Goal: Transaction & Acquisition: Purchase product/service

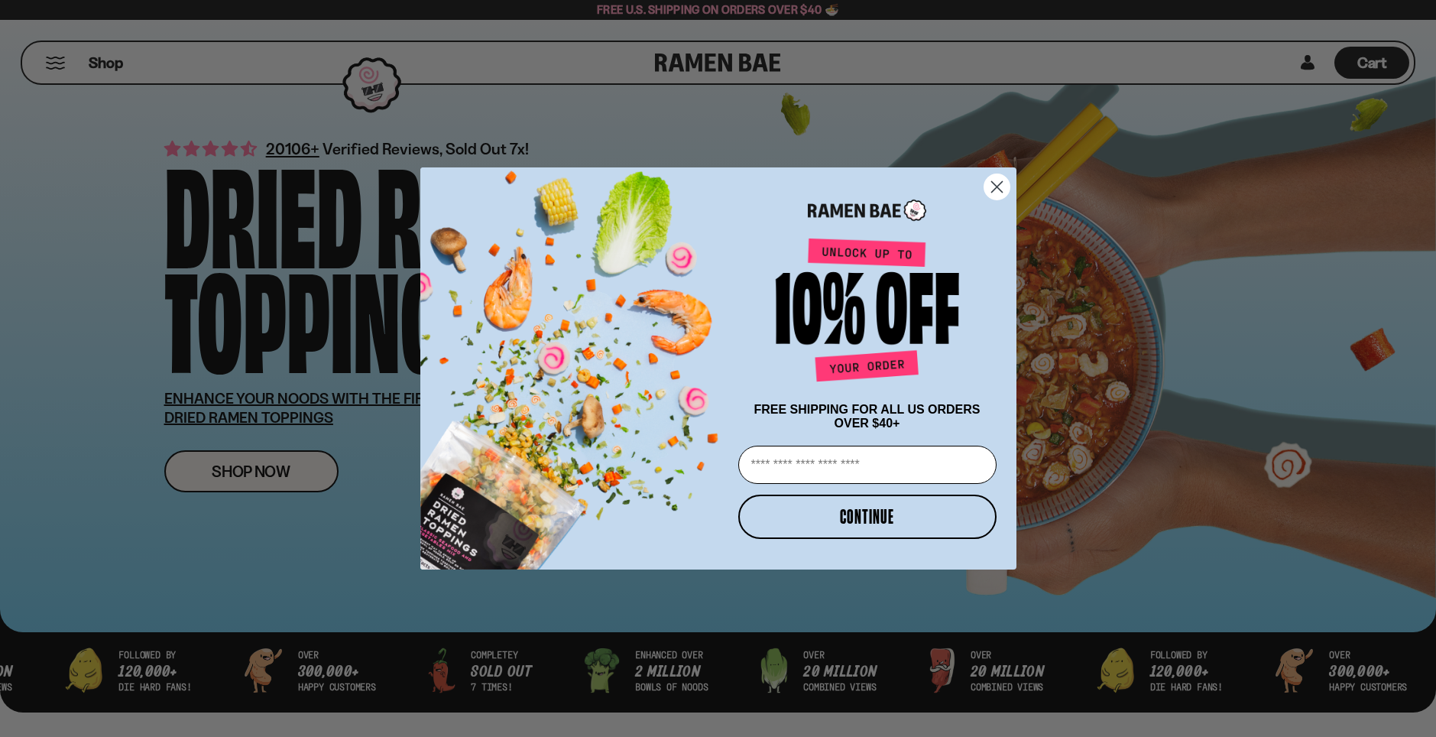
click at [118, 67] on div "Close dialog FREE SHIPPING FOR ALL US ORDERS OVER $40+ Email CONTINUE ******" at bounding box center [718, 368] width 1436 height 737
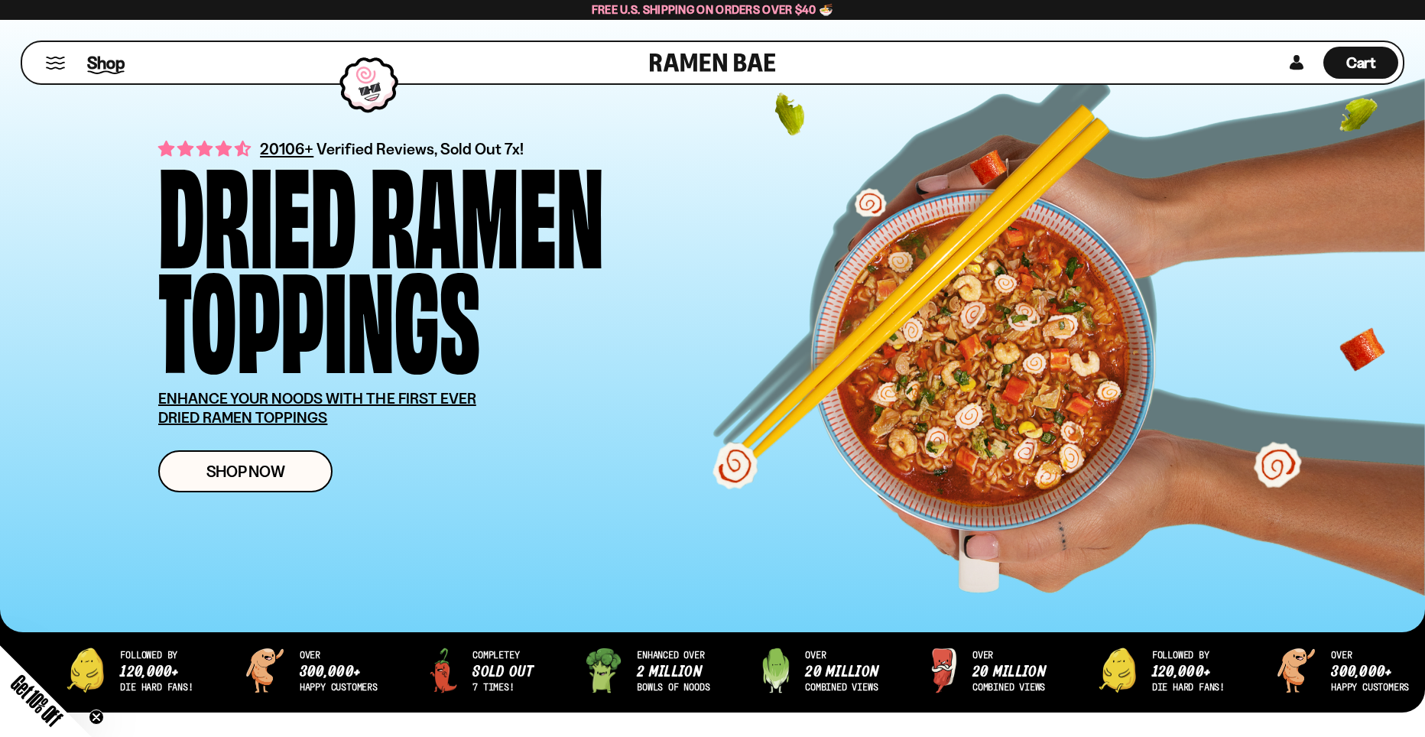
click at [104, 63] on span "Shop" at bounding box center [105, 62] width 37 height 23
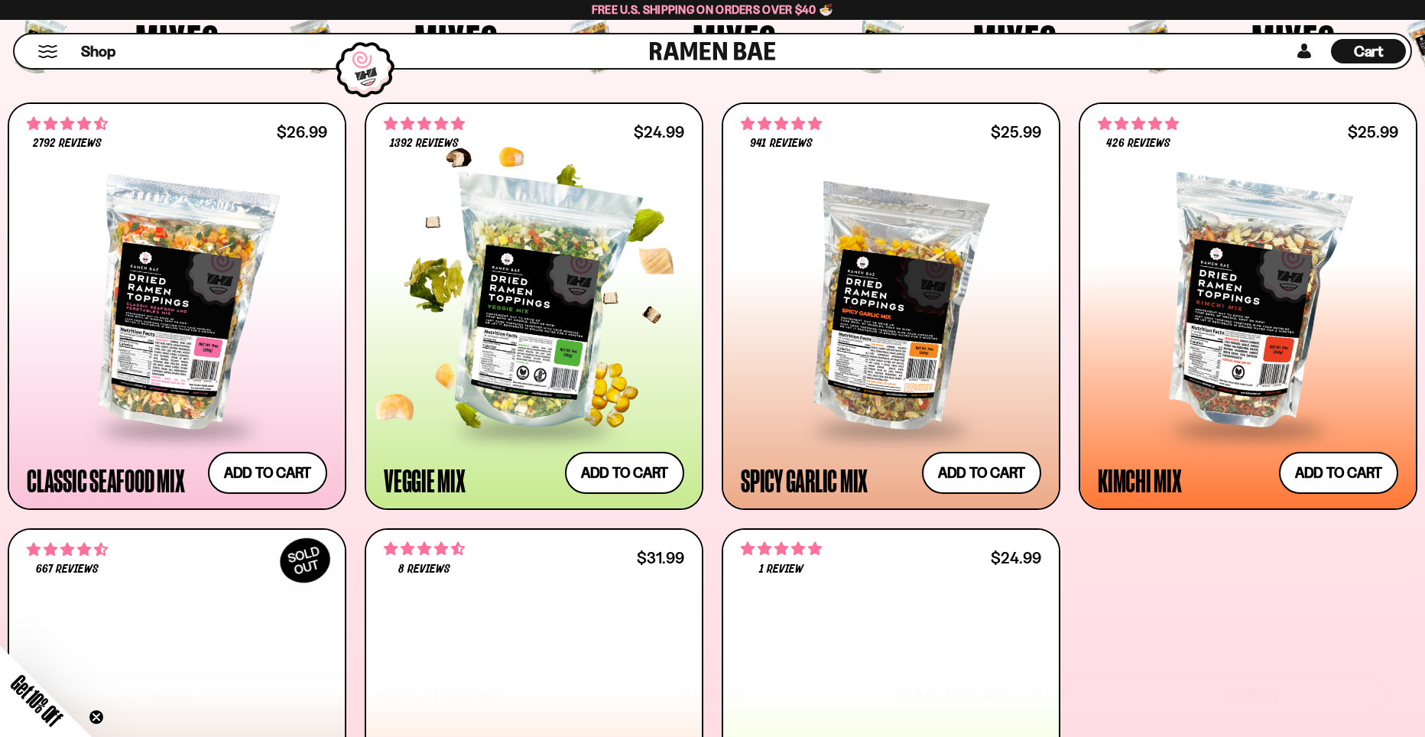
scroll to position [612, 0]
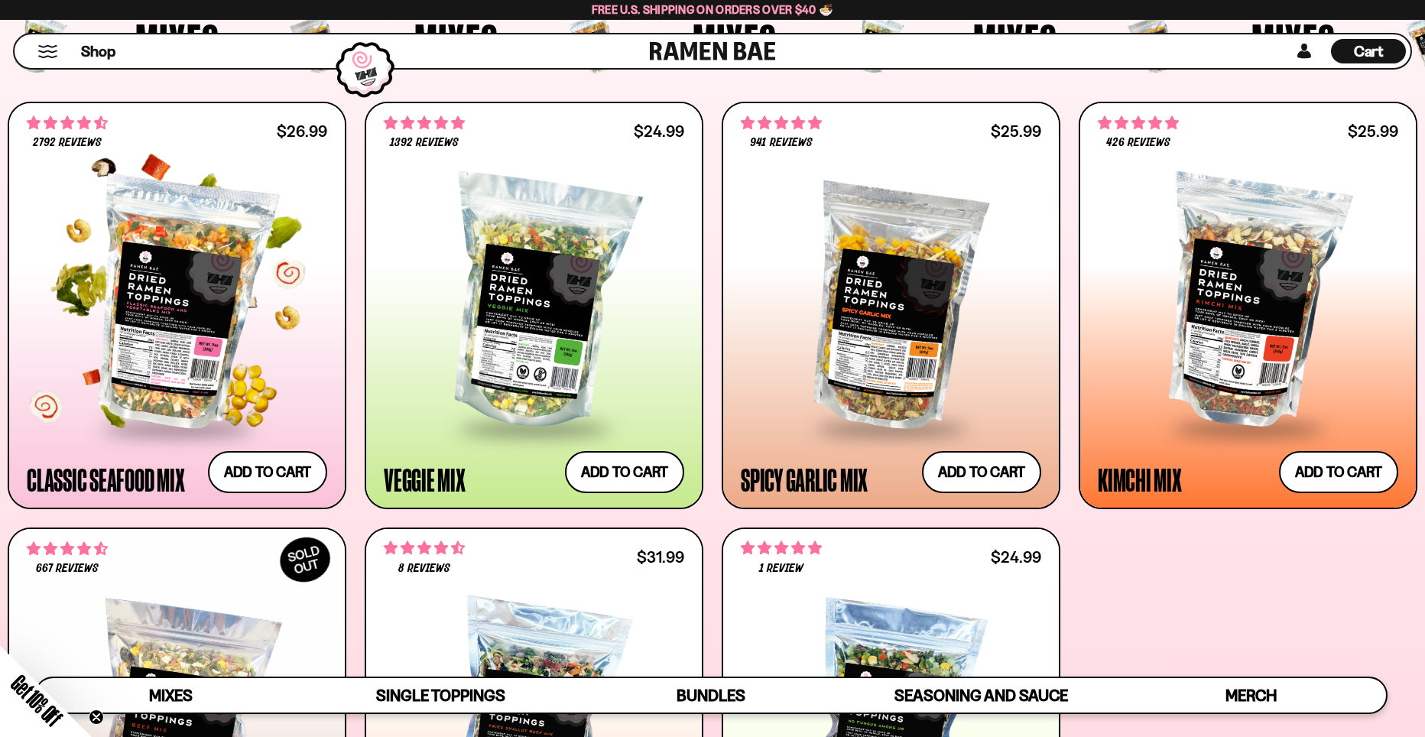
click at [170, 257] on div at bounding box center [177, 303] width 300 height 246
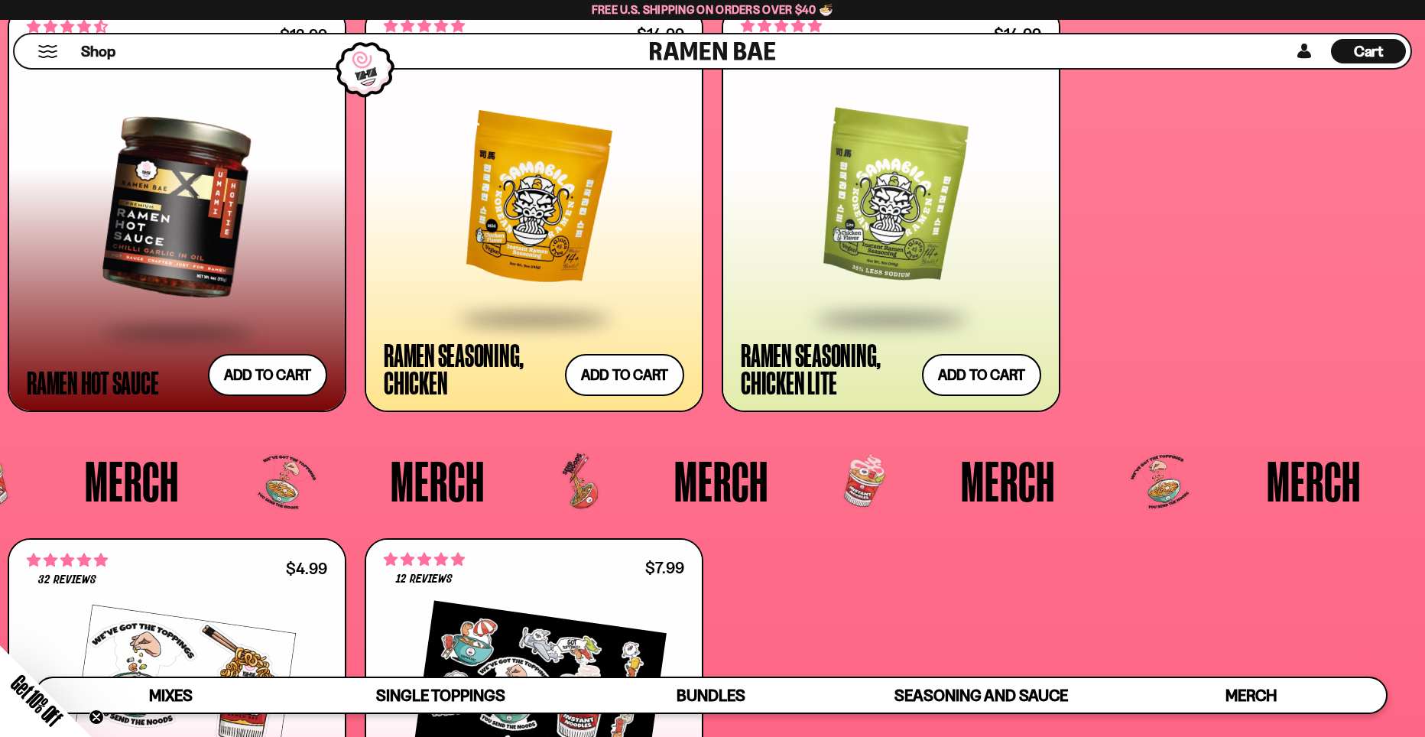
scroll to position [4357, 0]
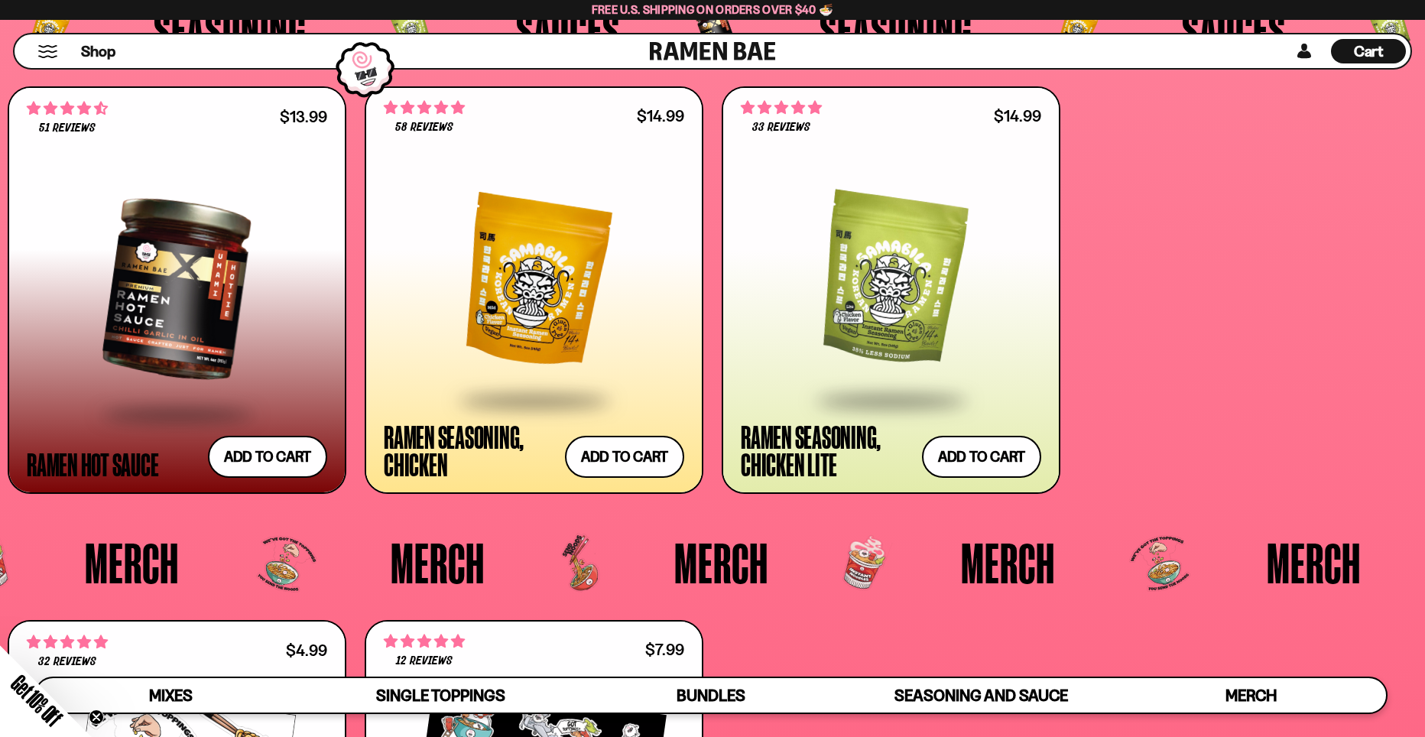
click at [251, 258] on div at bounding box center [177, 289] width 300 height 246
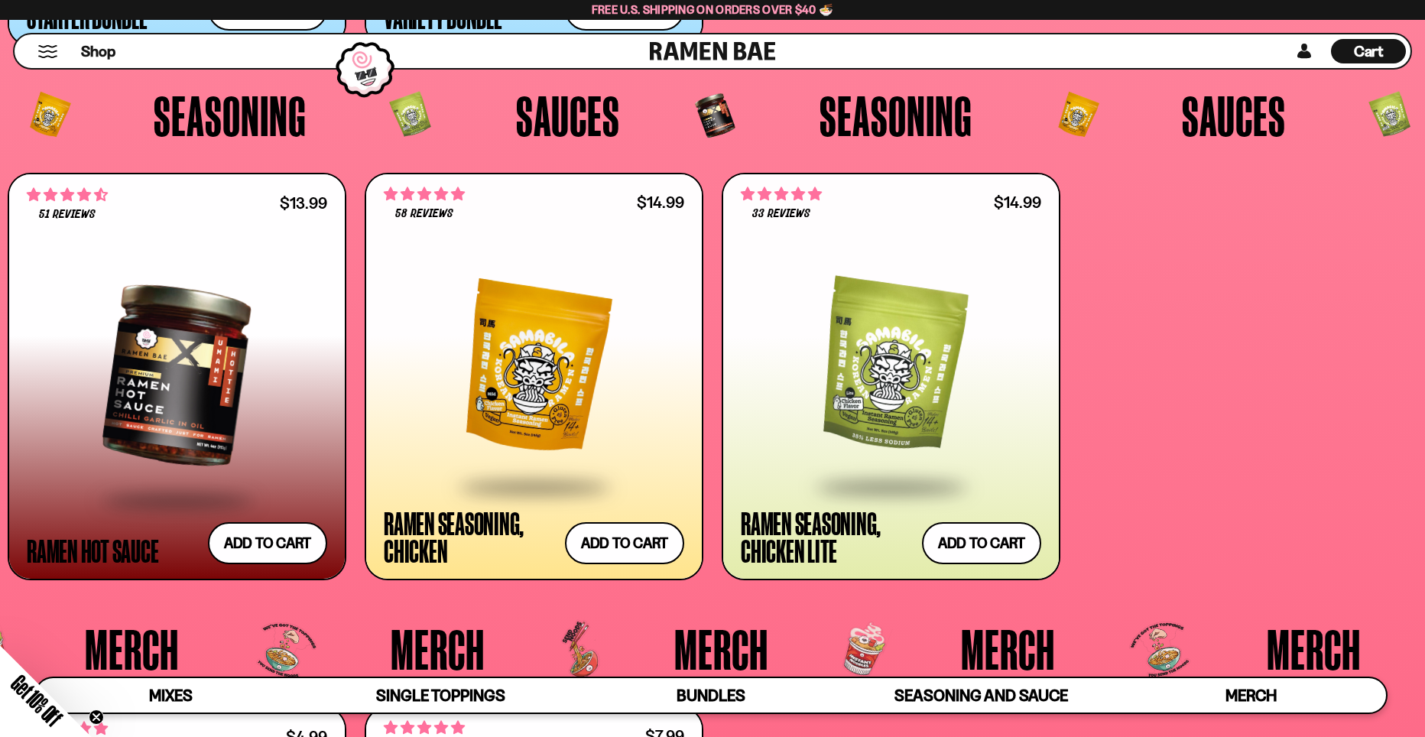
scroll to position [3975, 0]
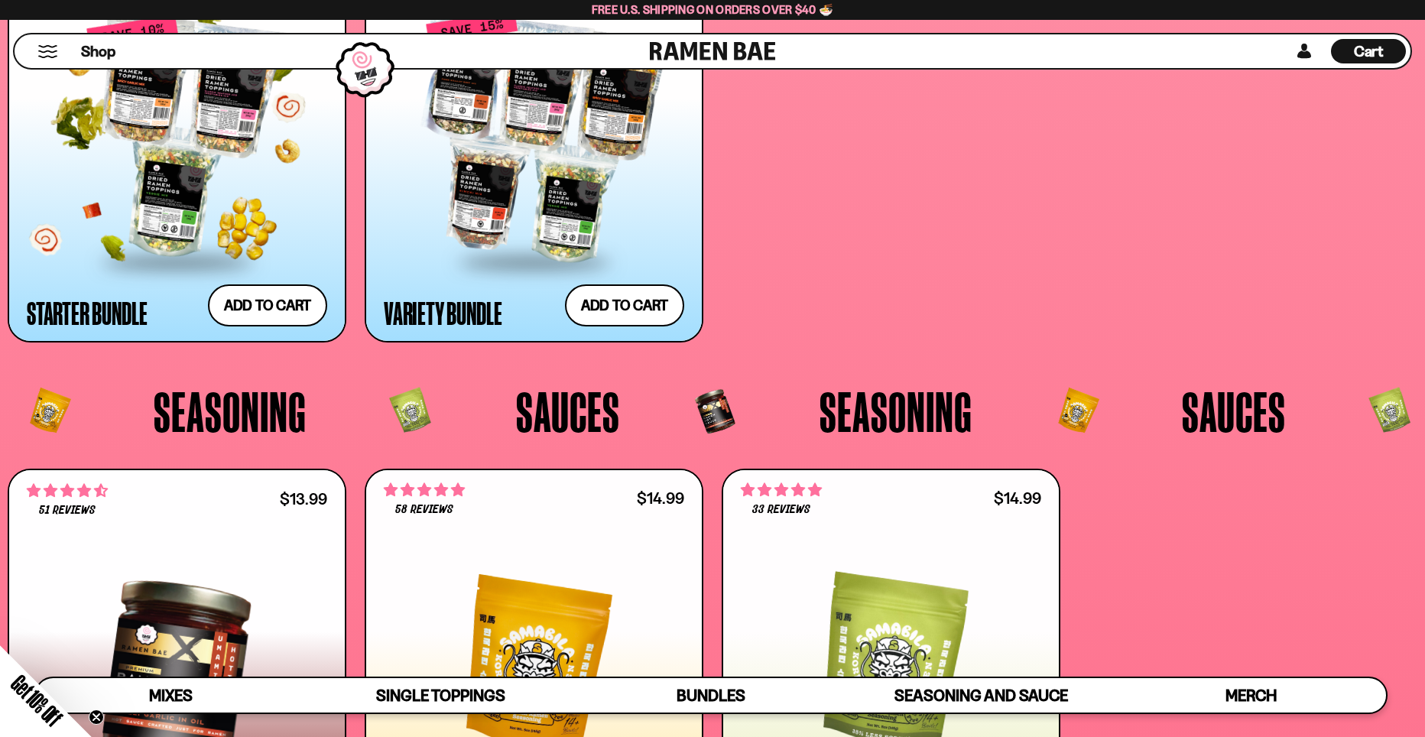
click at [236, 158] on div at bounding box center [177, 137] width 300 height 246
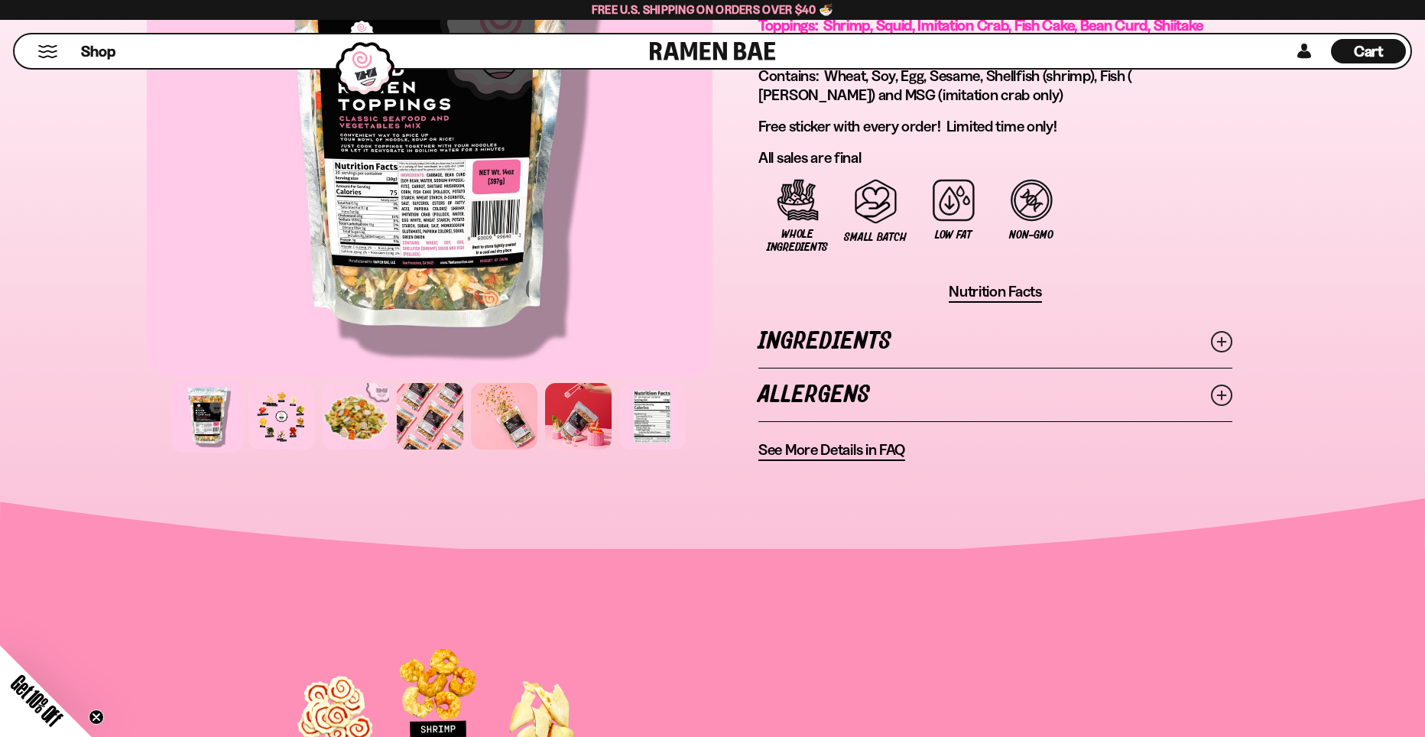
scroll to position [1070, 0]
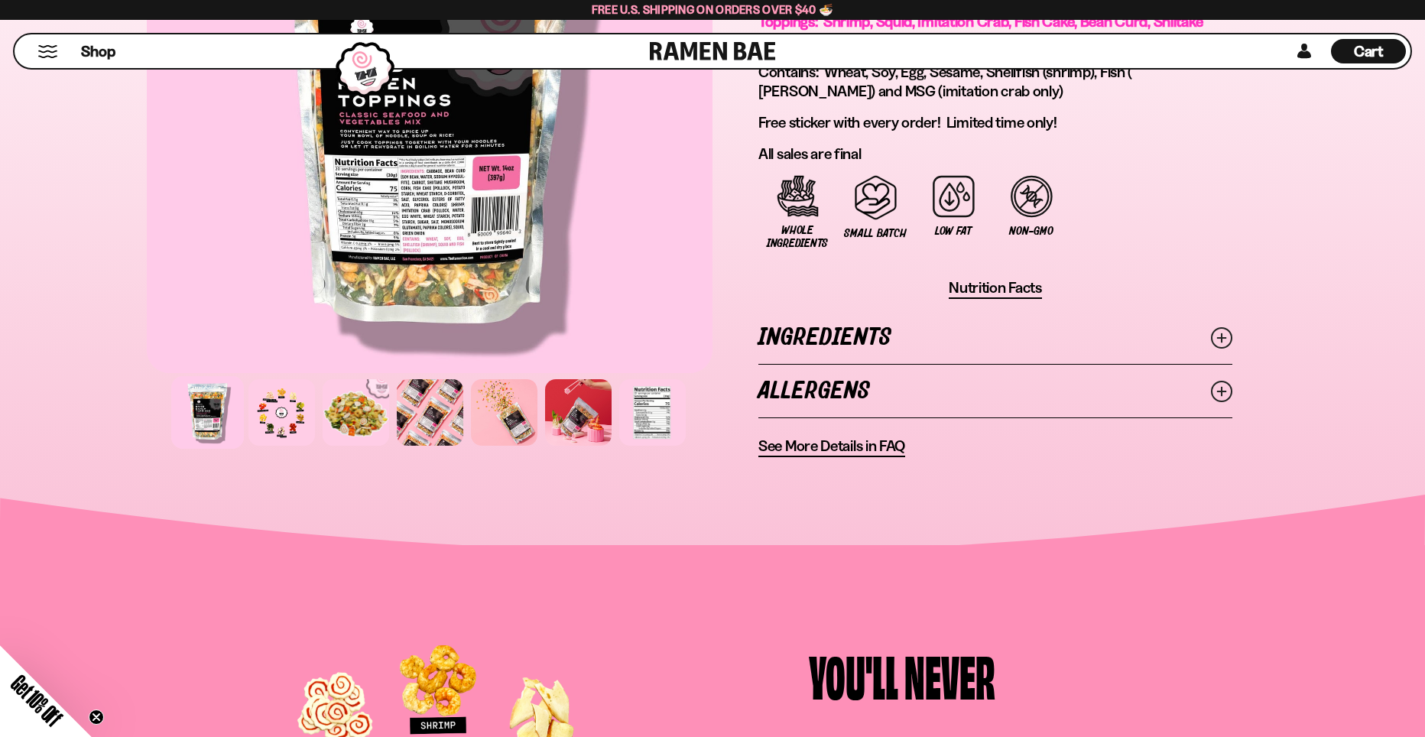
click at [540, 420] on div at bounding box center [430, 412] width 566 height 74
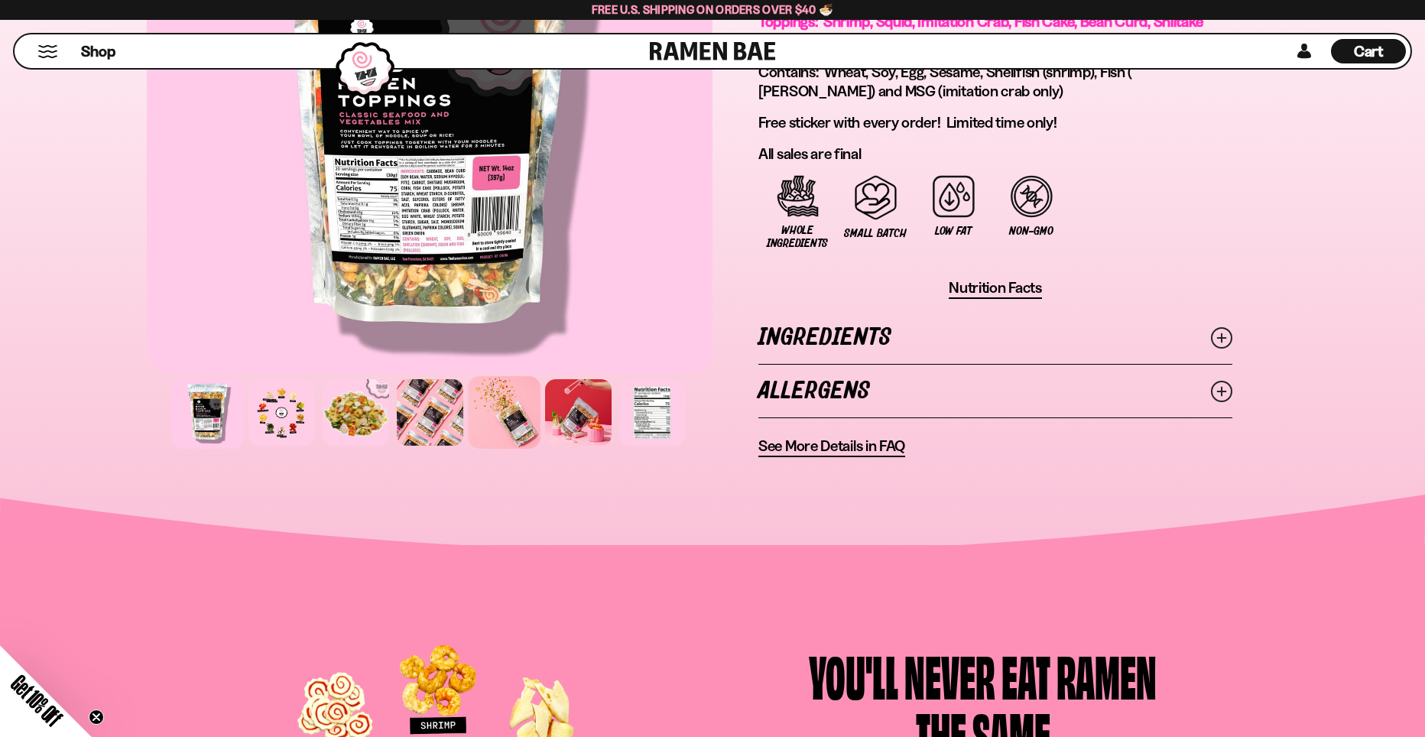
drag, startPoint x: 481, startPoint y: 418, endPoint x: 490, endPoint y: 418, distance: 9.2
click at [482, 418] on div at bounding box center [504, 412] width 73 height 73
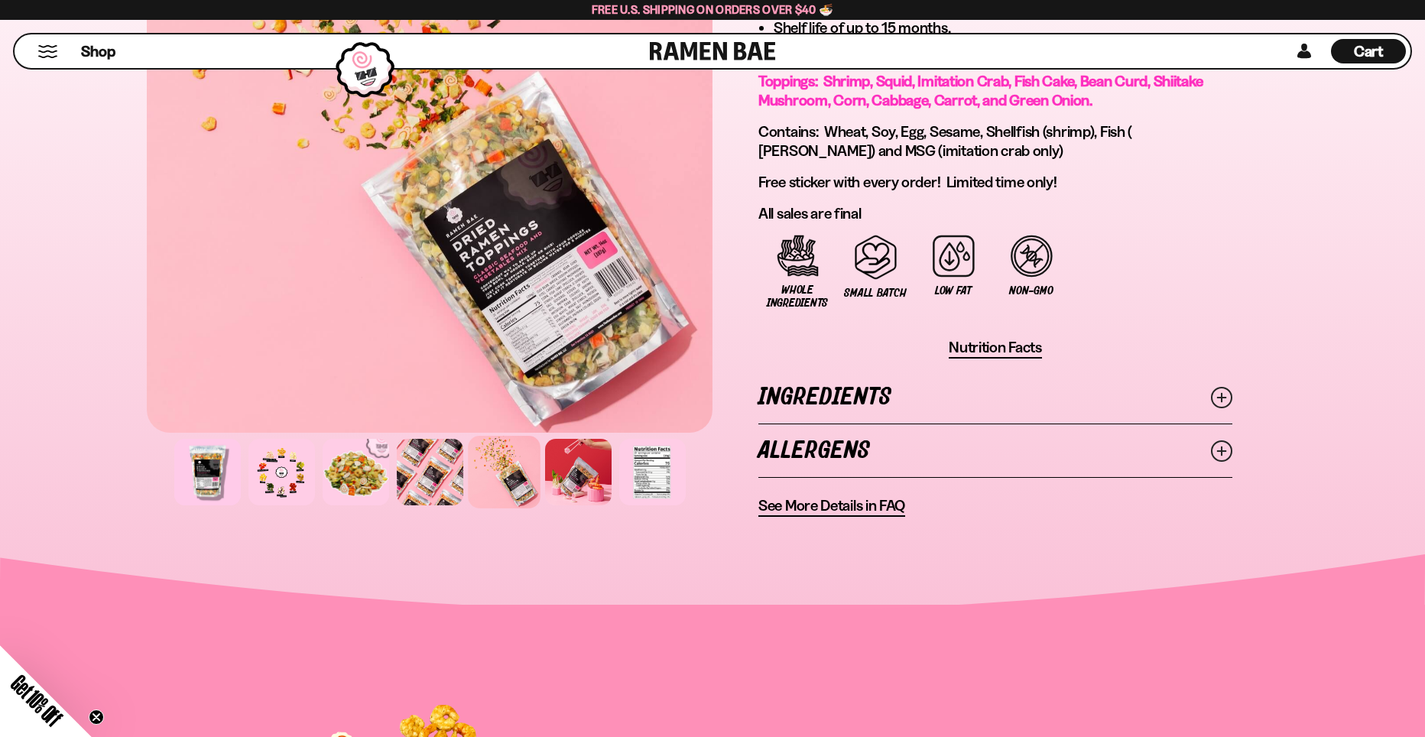
scroll to position [917, 0]
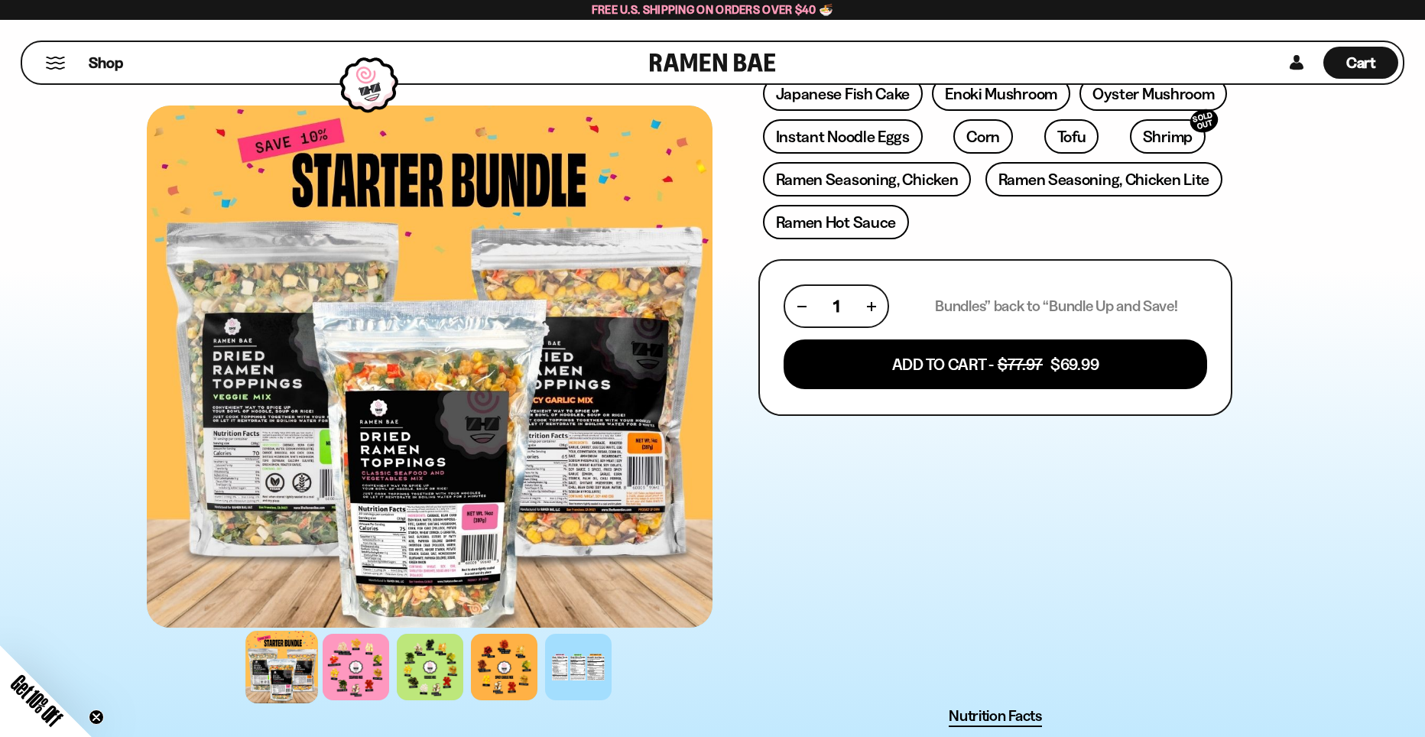
scroll to position [459, 0]
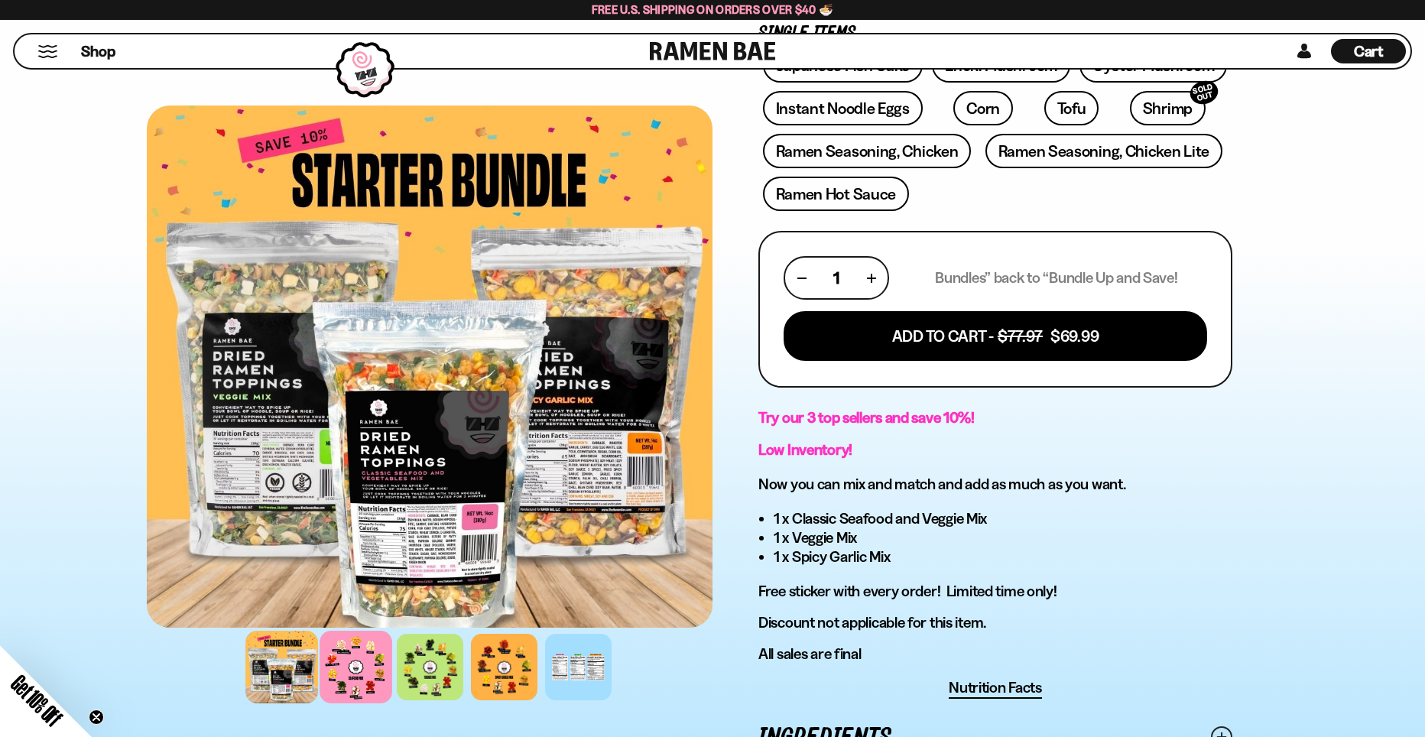
click at [362, 673] on div at bounding box center [356, 667] width 73 height 73
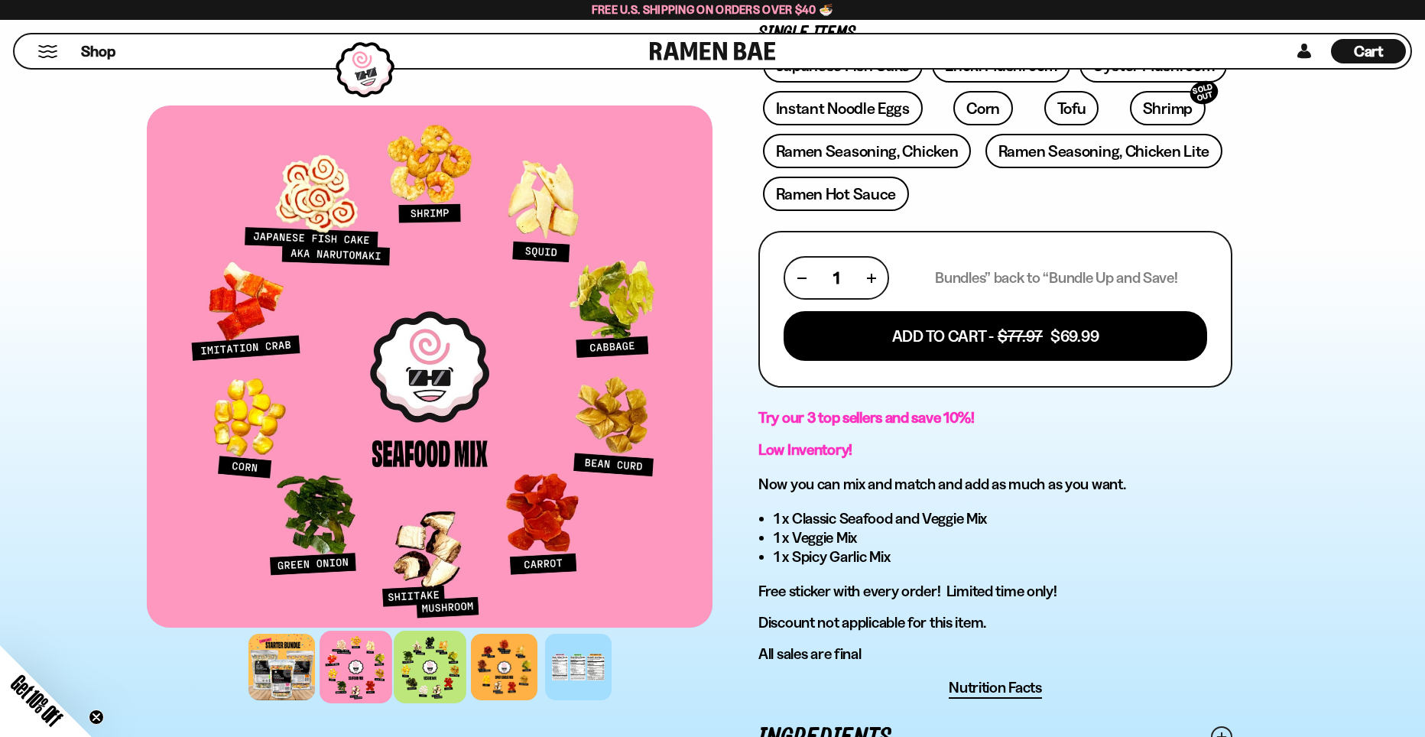
click at [432, 679] on div at bounding box center [430, 667] width 73 height 73
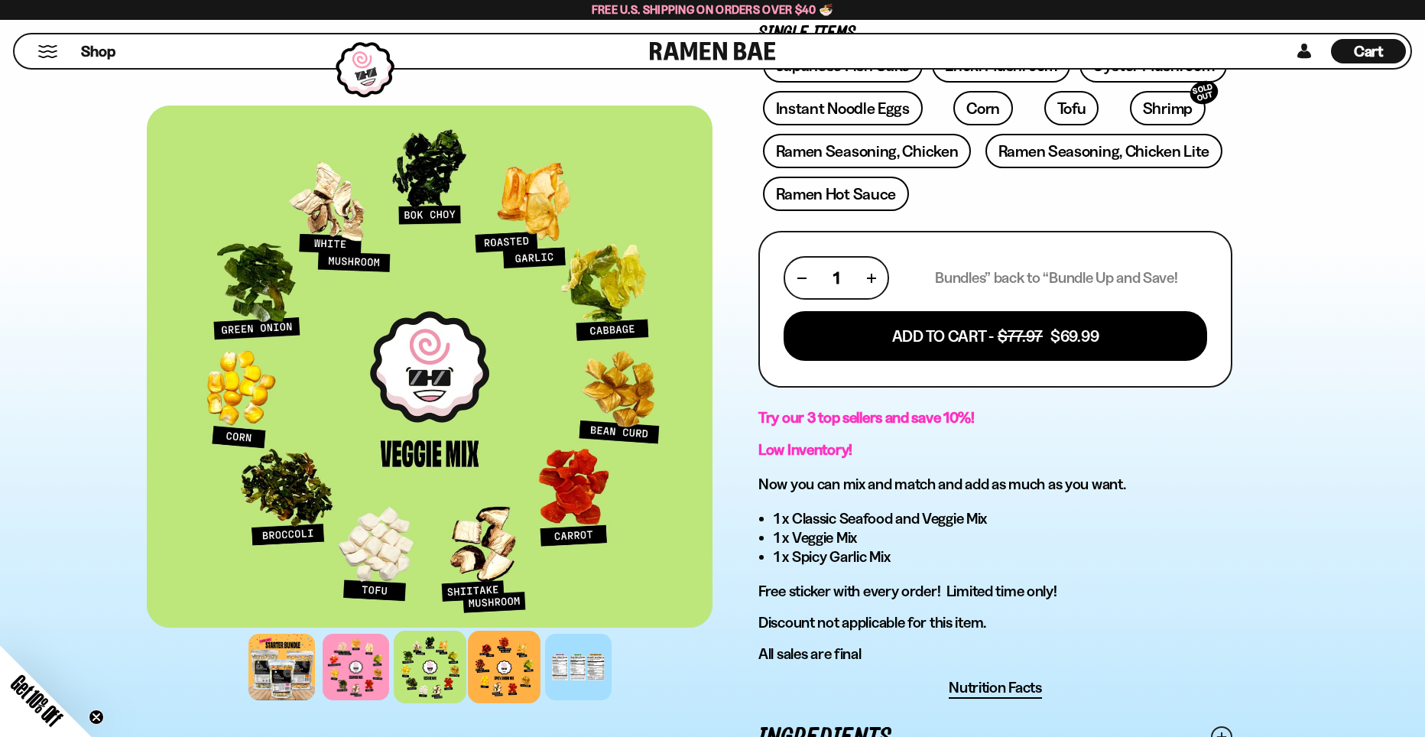
click at [502, 664] on div at bounding box center [504, 667] width 73 height 73
